Goal: Information Seeking & Learning: Learn about a topic

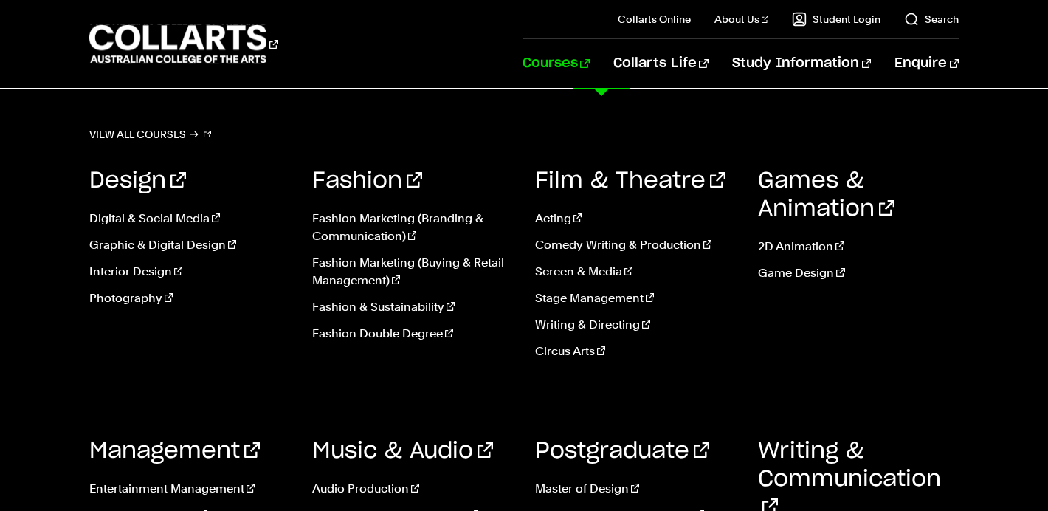
scroll to position [3170, 0]
click at [385, 334] on link "Fashion Double Degree" at bounding box center [412, 334] width 201 height 18
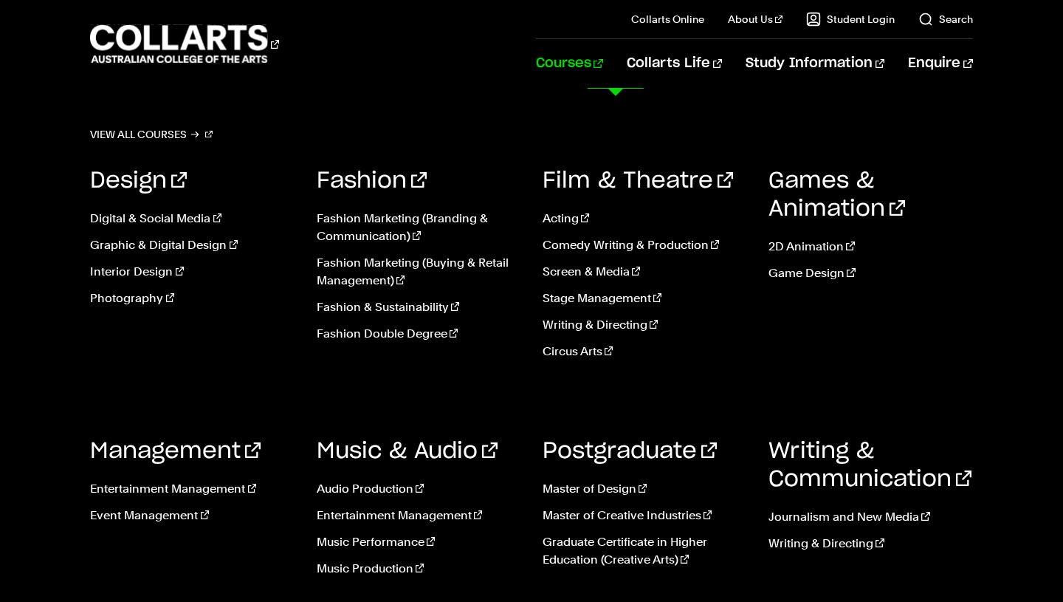
scroll to position [1684, 0]
click at [125, 300] on link "Photography" at bounding box center [192, 298] width 204 height 18
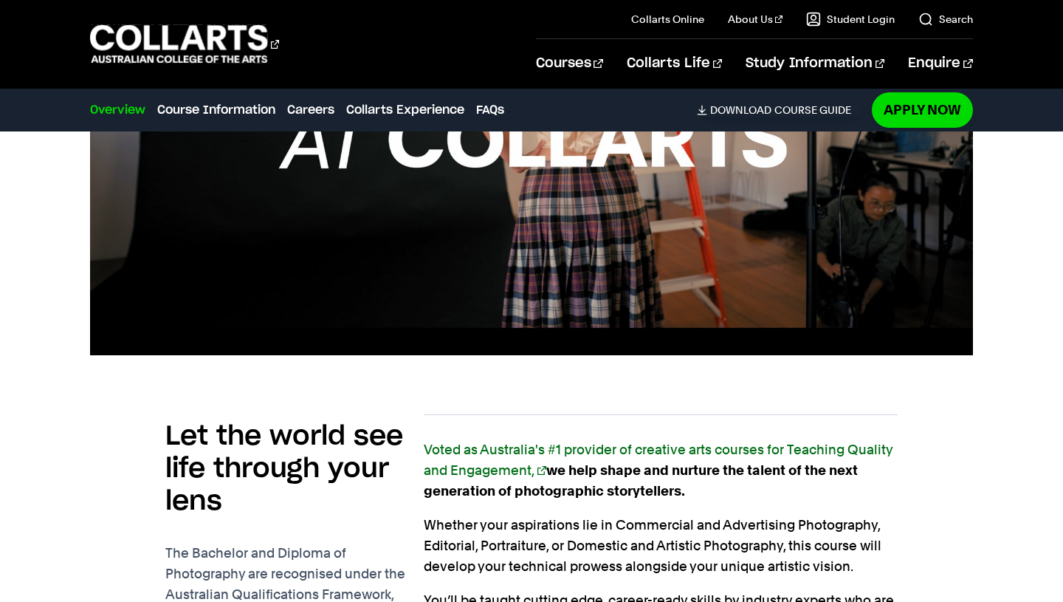
scroll to position [762, 0]
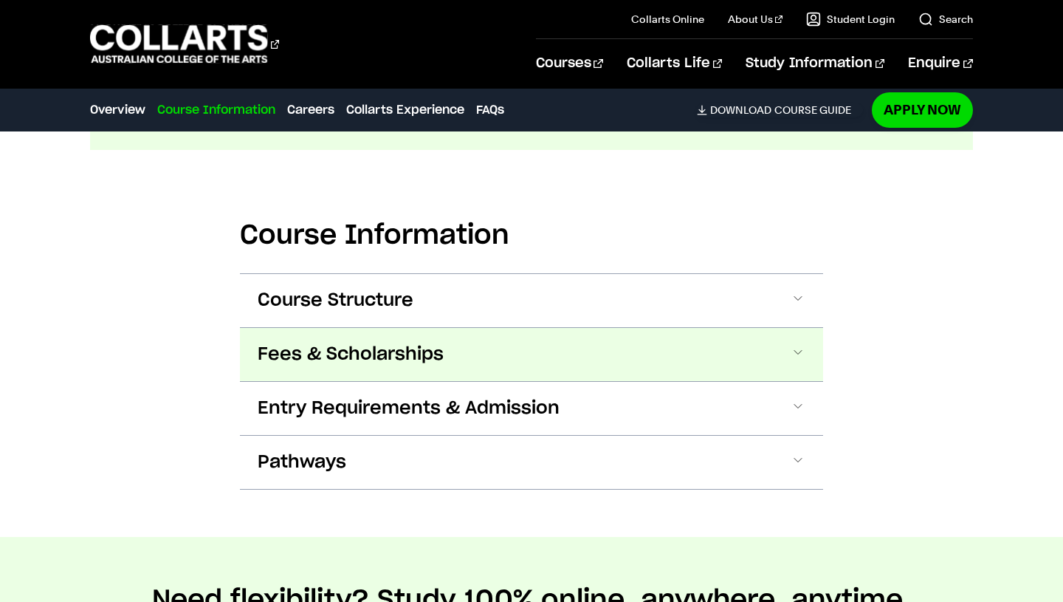
click at [360, 343] on span "Fees & Scholarships" at bounding box center [351, 355] width 186 height 24
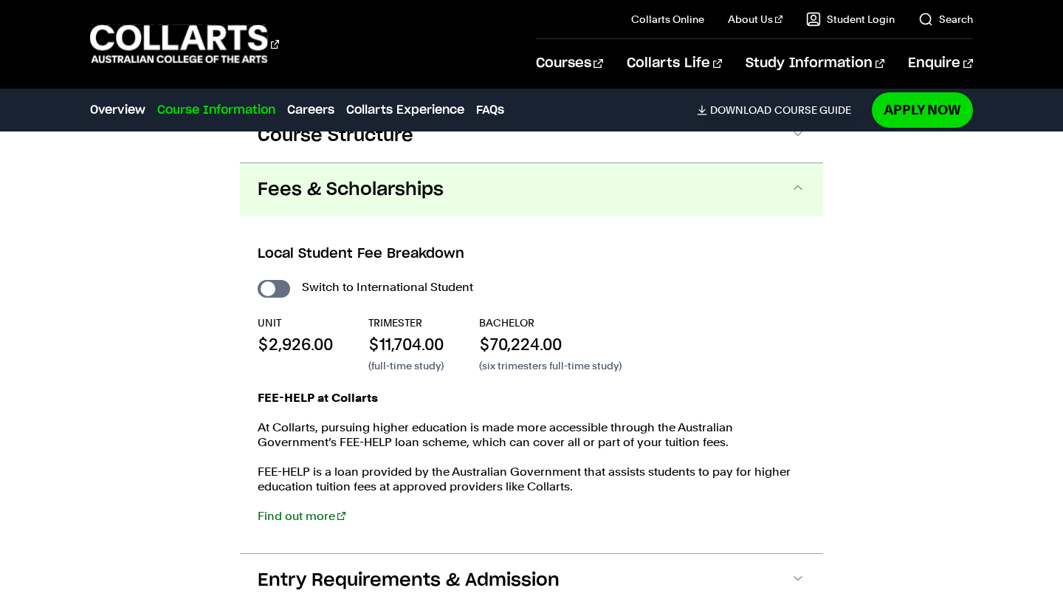
scroll to position [1884, 0]
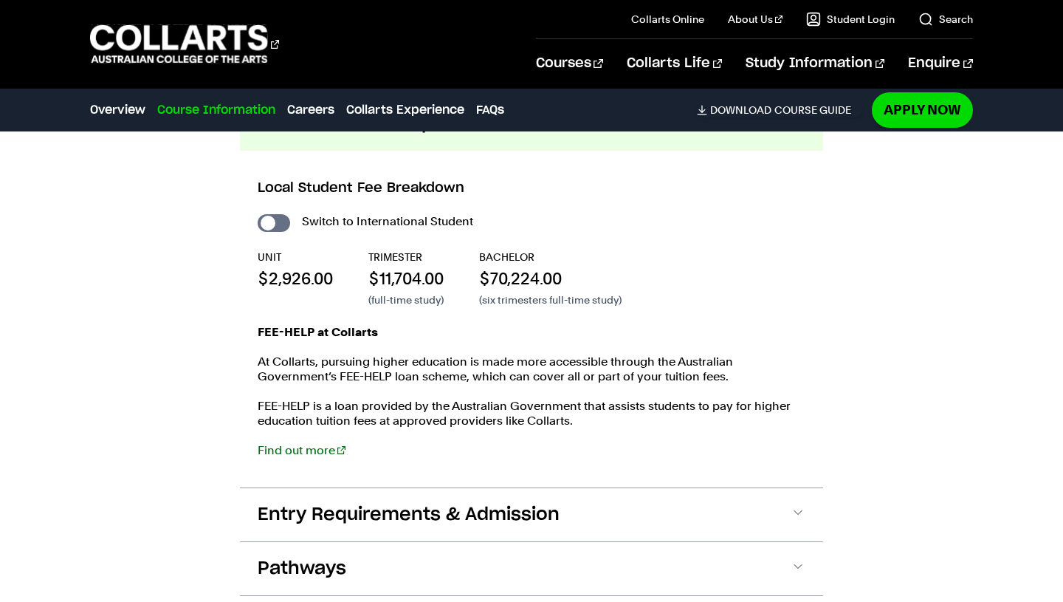
click at [385, 503] on span "Entry Requirements & Admission" at bounding box center [409, 515] width 302 height 24
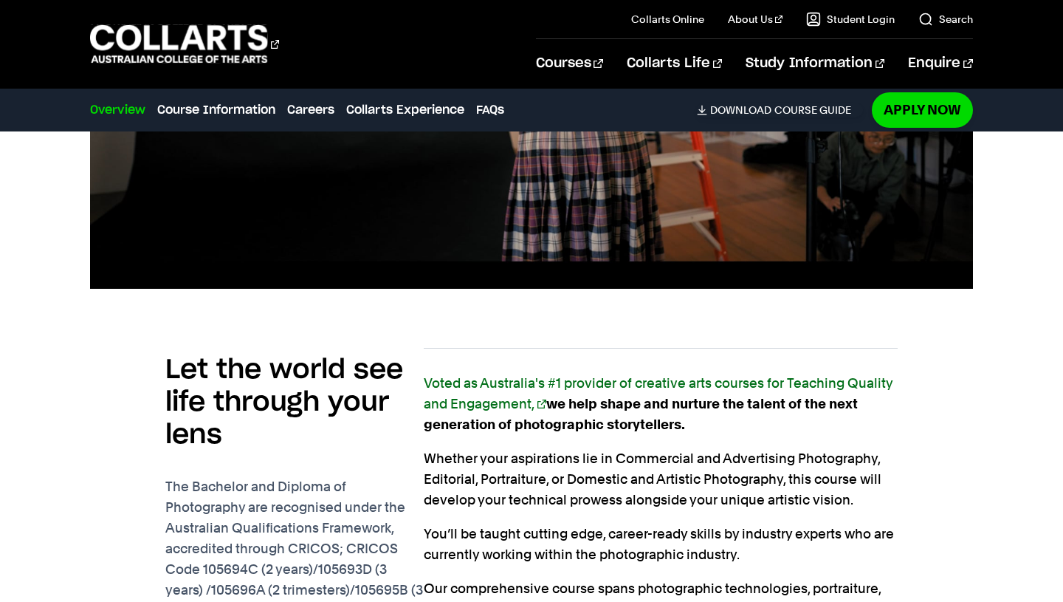
scroll to position [344, 0]
